Goal: Information Seeking & Learning: Learn about a topic

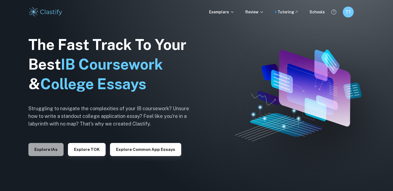
click at [29, 155] on button "Explore IAs" at bounding box center [45, 149] width 35 height 13
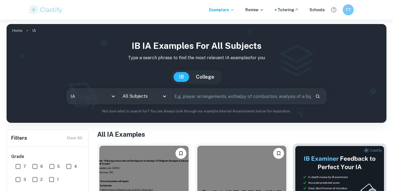
click at [189, 93] on input "text" at bounding box center [241, 96] width 140 height 15
click at [166, 98] on icon "Open" at bounding box center [164, 96] width 7 height 7
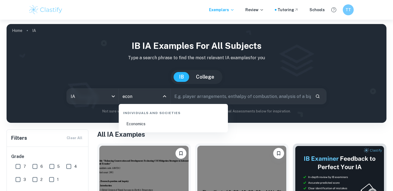
click at [158, 122] on li "Economics" at bounding box center [173, 124] width 105 height 13
type input "Economics"
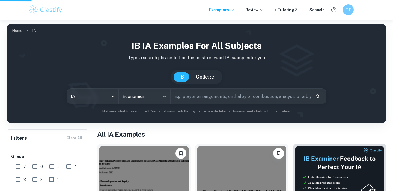
click at [110, 100] on body "We value your privacy We use cookies to enhance your browsing experience, serve…" at bounding box center [196, 115] width 393 height 191
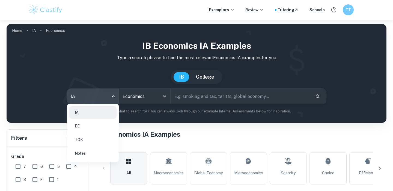
click at [108, 125] on li "EE" at bounding box center [92, 126] width 47 height 13
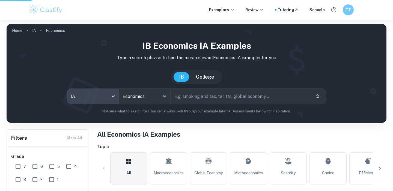
click at [202, 92] on div "IA EE TOK Notes" at bounding box center [196, 95] width 393 height 191
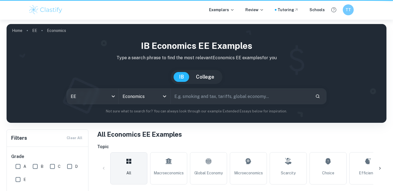
type input "ee"
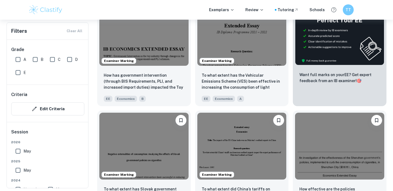
scroll to position [197, 0]
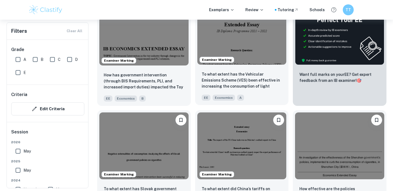
click at [236, 30] on img at bounding box center [242, 31] width 89 height 67
